Goal: Task Accomplishment & Management: Manage account settings

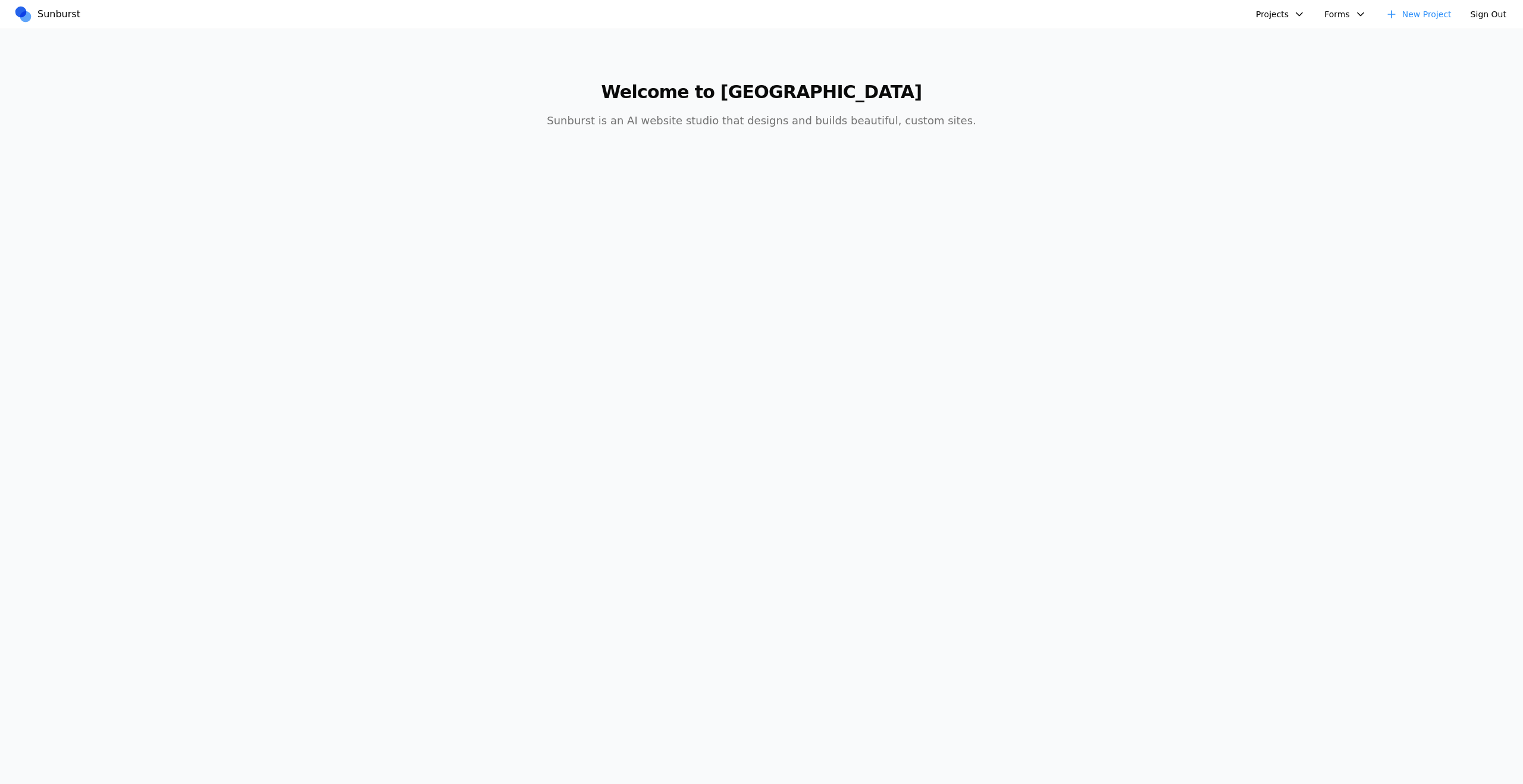
click at [1283, 19] on button "Projects" at bounding box center [1281, 15] width 64 height 19
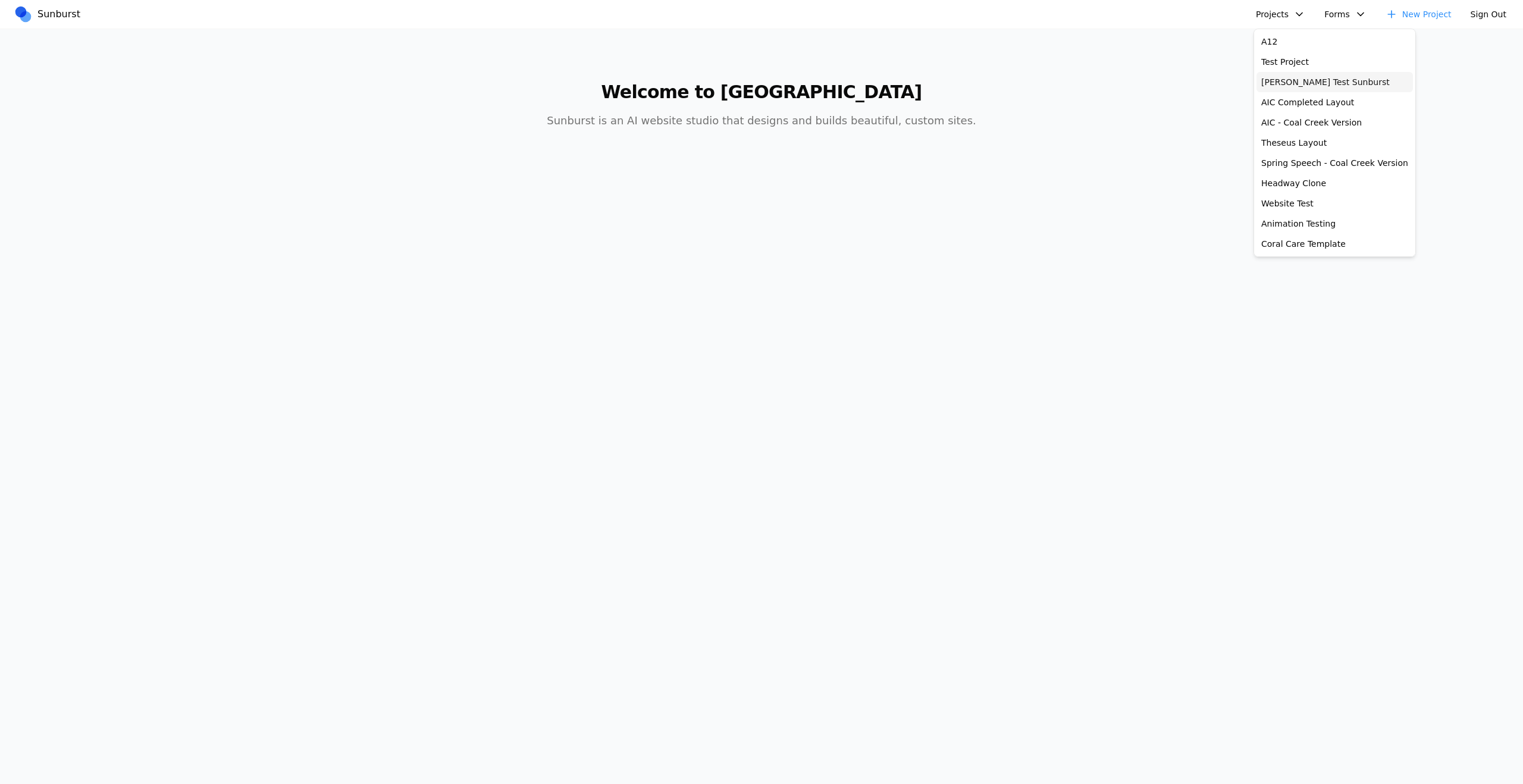
click at [1326, 78] on link "[PERSON_NAME] Test Sunburst" at bounding box center [1335, 81] width 157 height 20
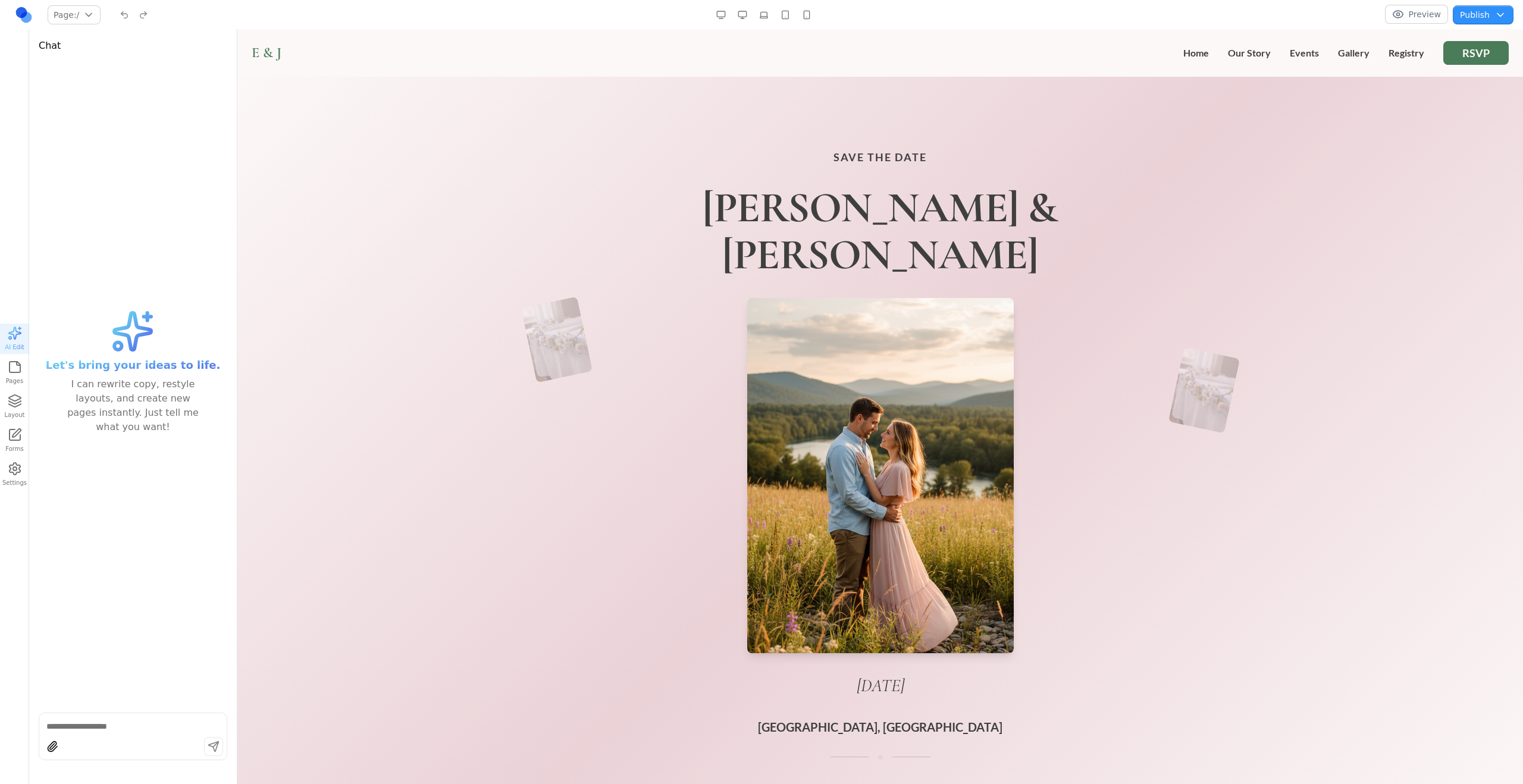
click at [877, 15] on div at bounding box center [764, 15] width 493 height 19
click at [888, 220] on h1 "[PERSON_NAME] & [PERSON_NAME]" at bounding box center [880, 231] width 666 height 94
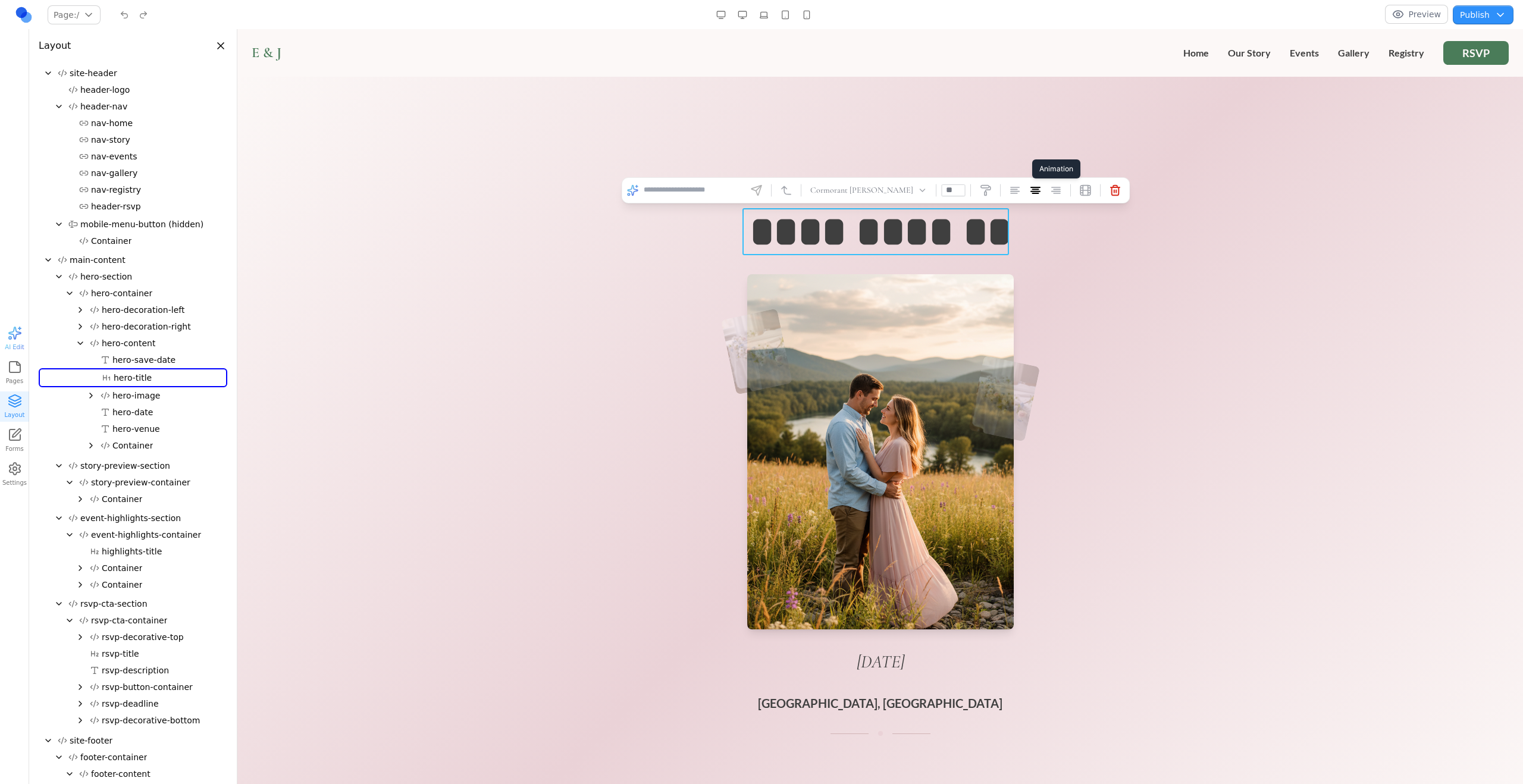
click at [1076, 187] on button at bounding box center [1086, 190] width 19 height 19
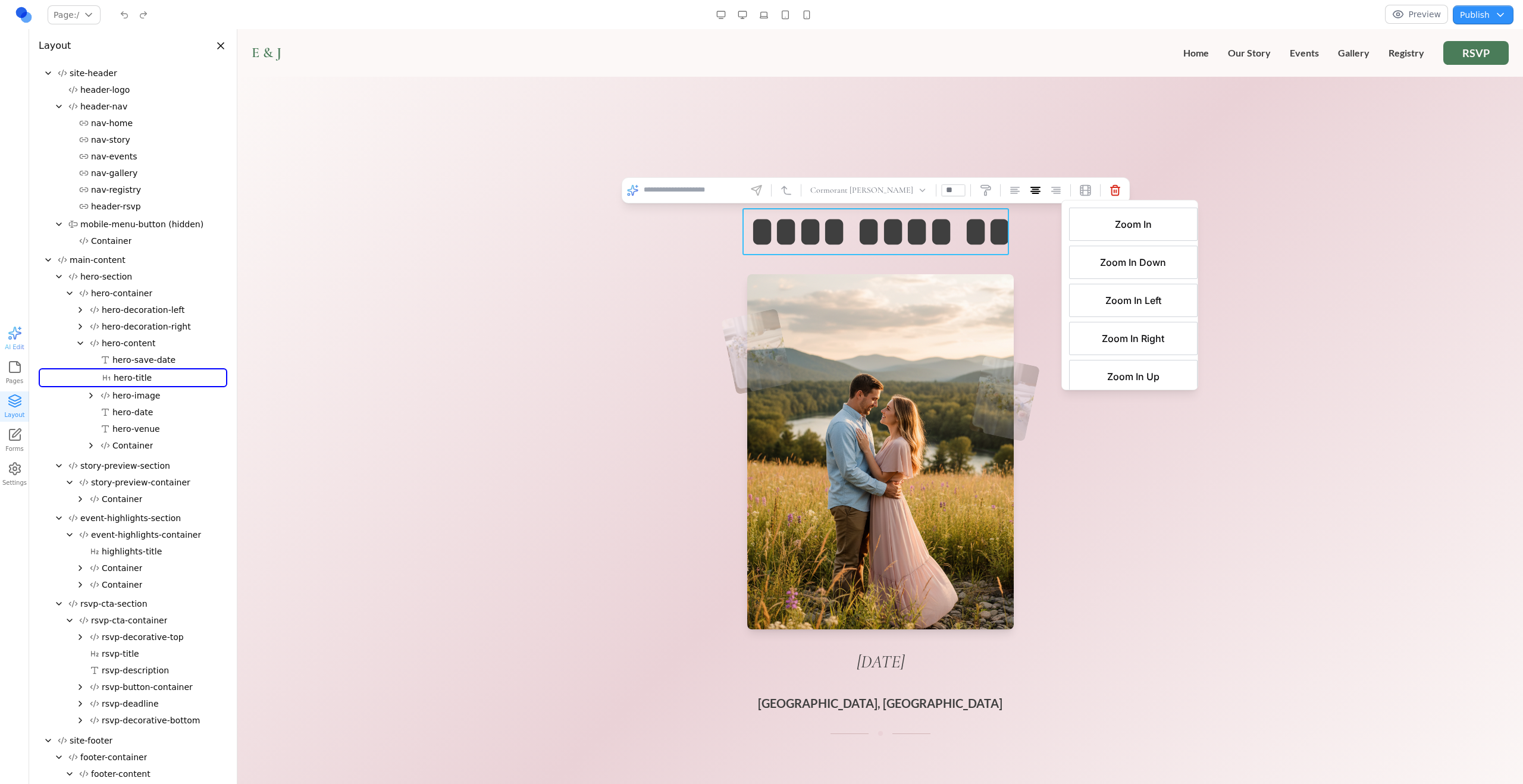
click at [1161, 122] on section "**********" at bounding box center [881, 453] width 1286 height 755
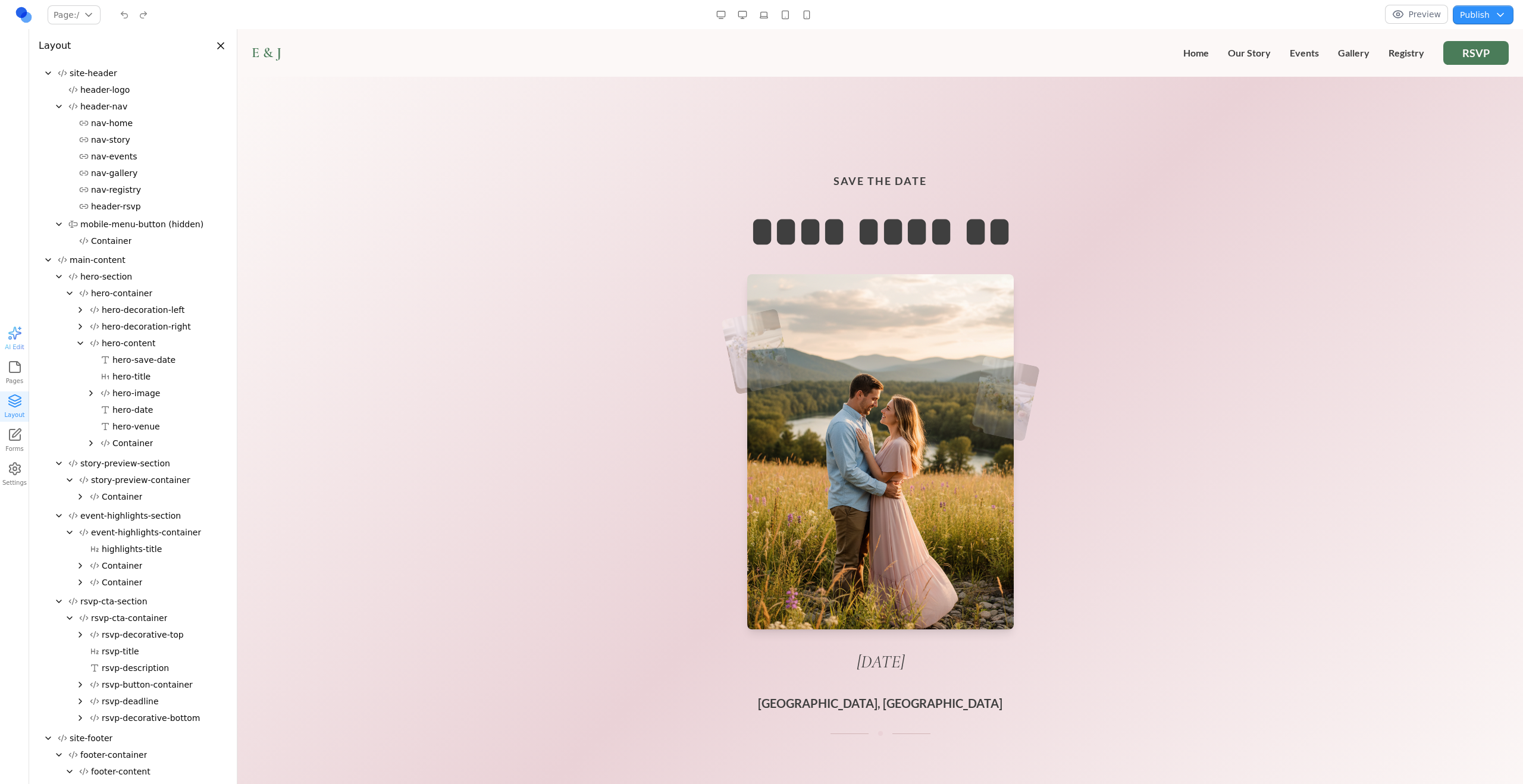
click at [8, 470] on icon "button" at bounding box center [15, 469] width 15 height 15
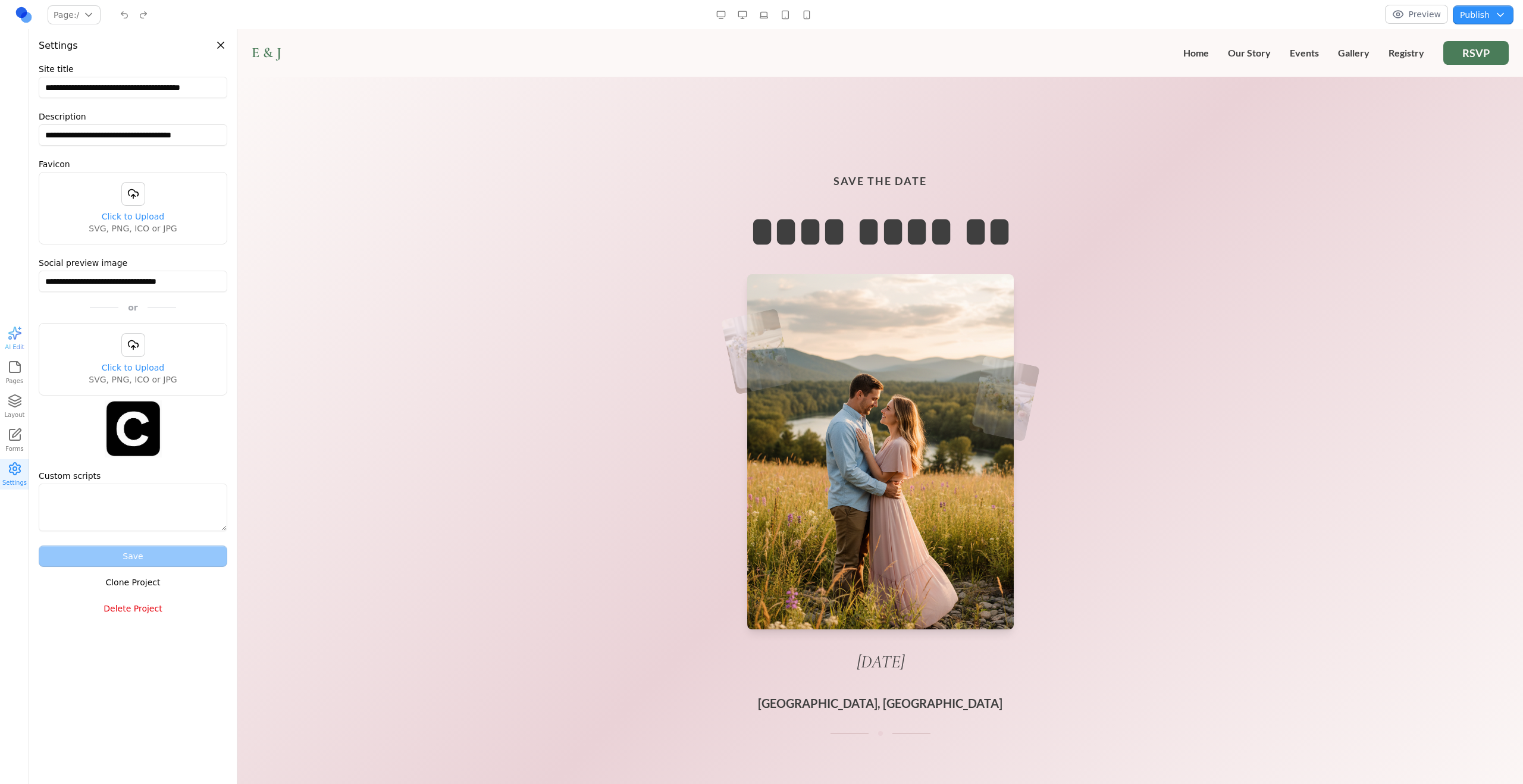
click at [137, 604] on button "Delete Project" at bounding box center [132, 609] width 189 height 21
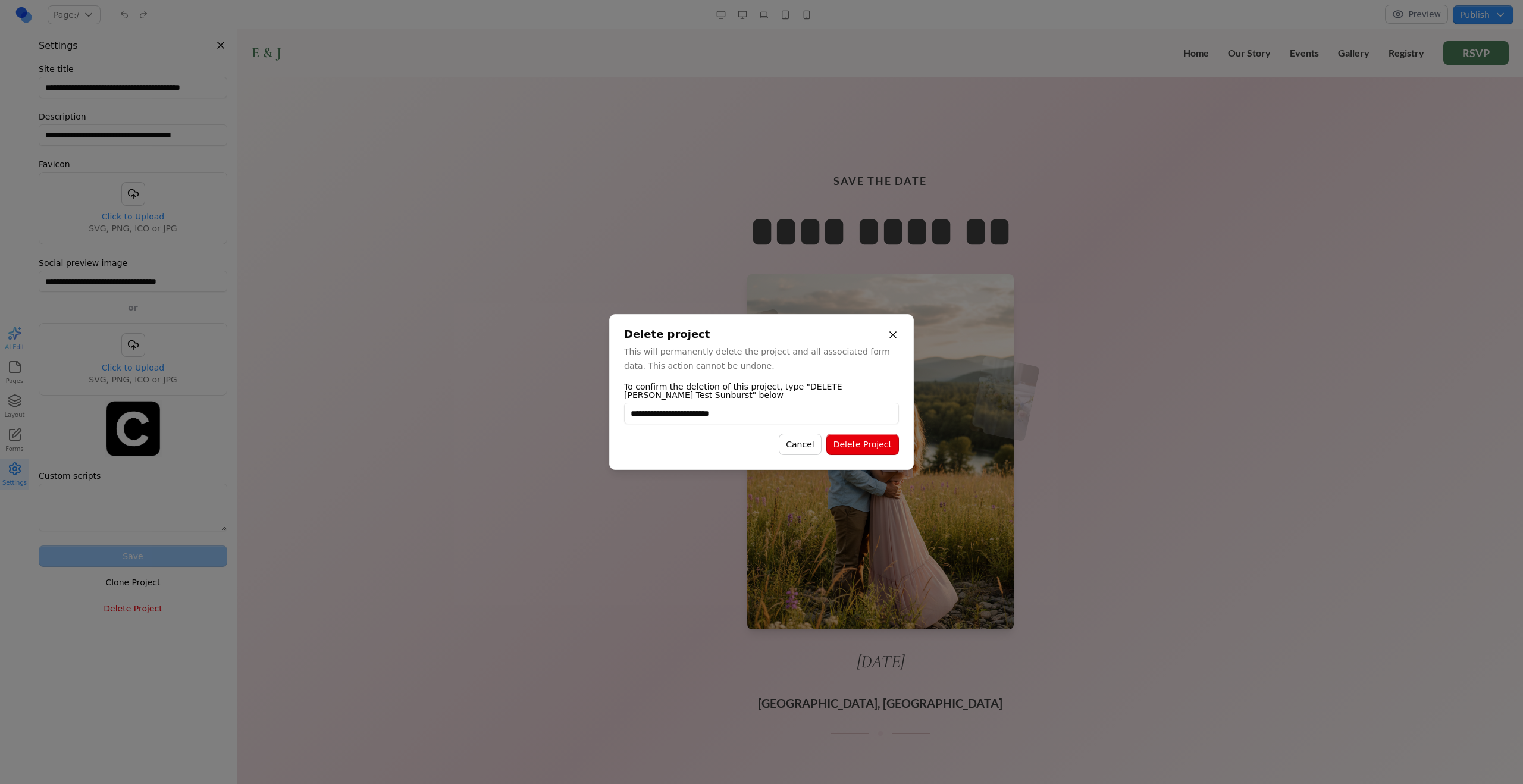
type input "**********"
click at [855, 441] on button "Delete Project" at bounding box center [863, 445] width 73 height 21
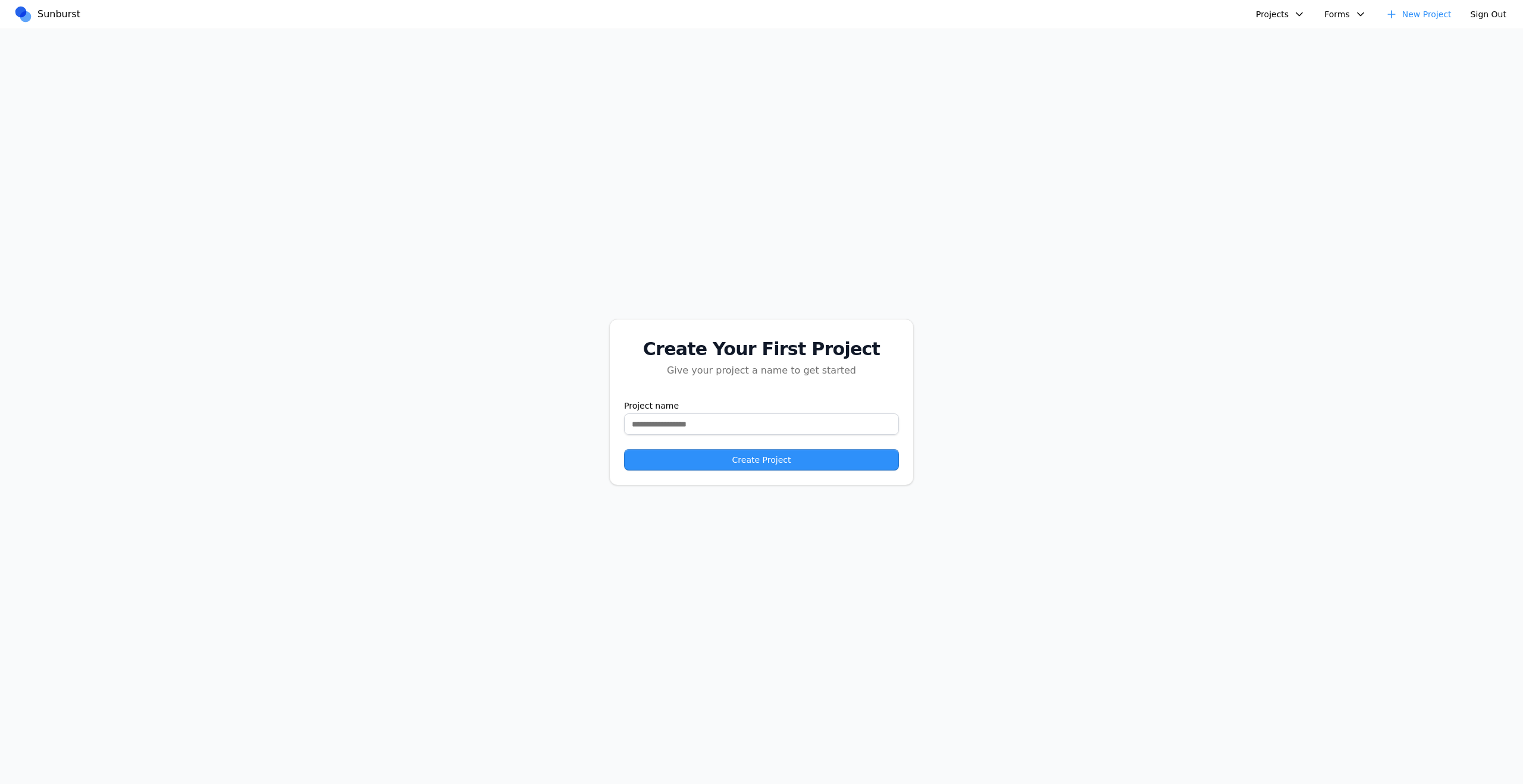
click at [1127, 133] on div "Create Your First Project Give your project a name to get started Project name …" at bounding box center [761, 402] width 1523 height 746
